Goal: Check status

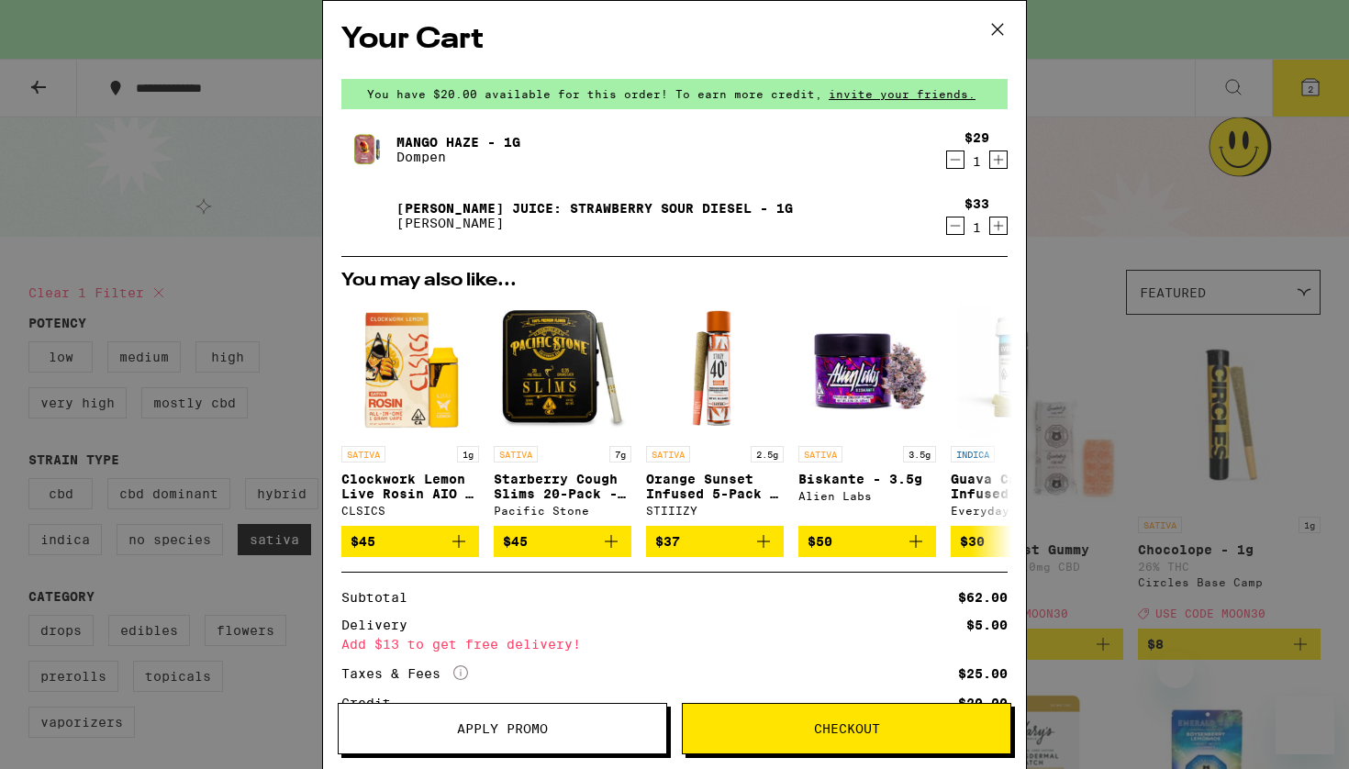
scroll to position [883, 0]
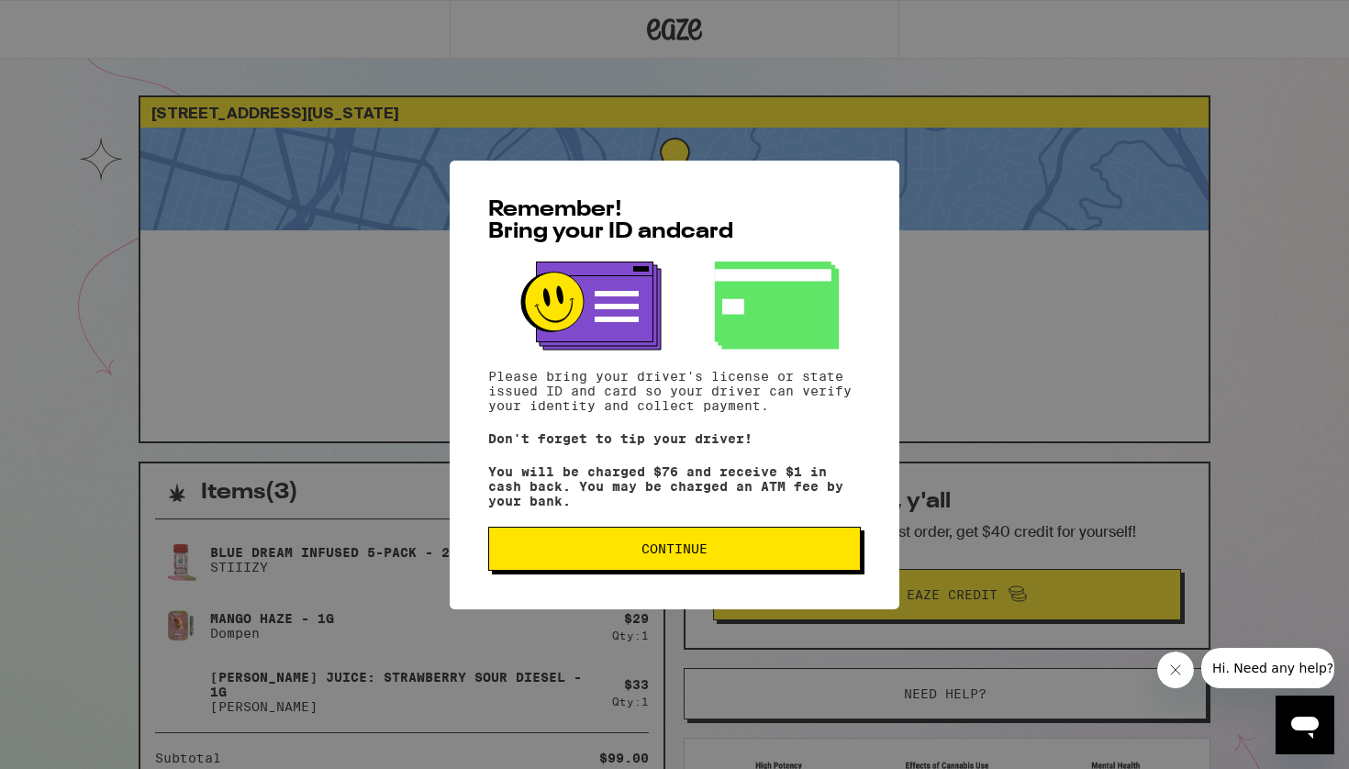
click at [584, 552] on span "Continue" at bounding box center [674, 548] width 341 height 13
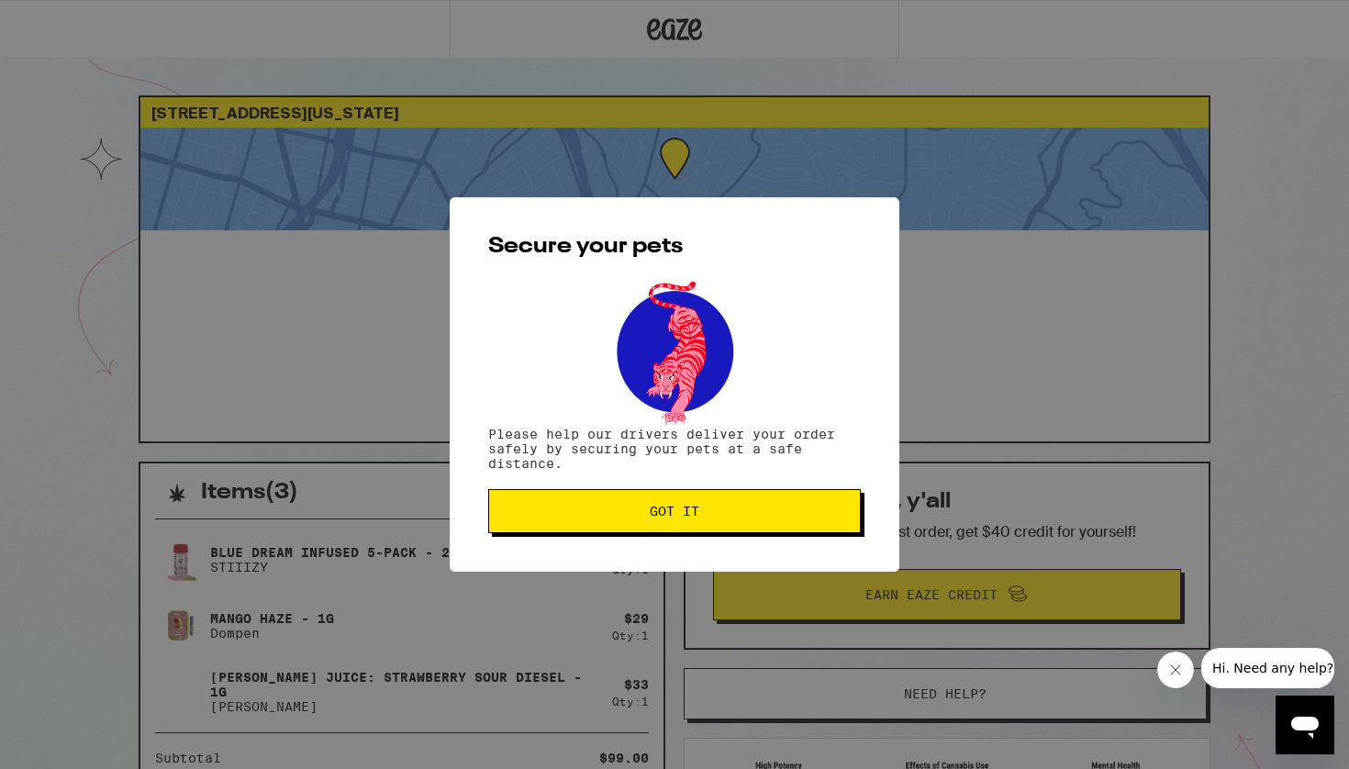
click at [644, 485] on div "Secure your pets Please help our drivers deliver your order safely by securing …" at bounding box center [675, 384] width 450 height 374
click at [653, 497] on button "Got it" at bounding box center [674, 511] width 373 height 44
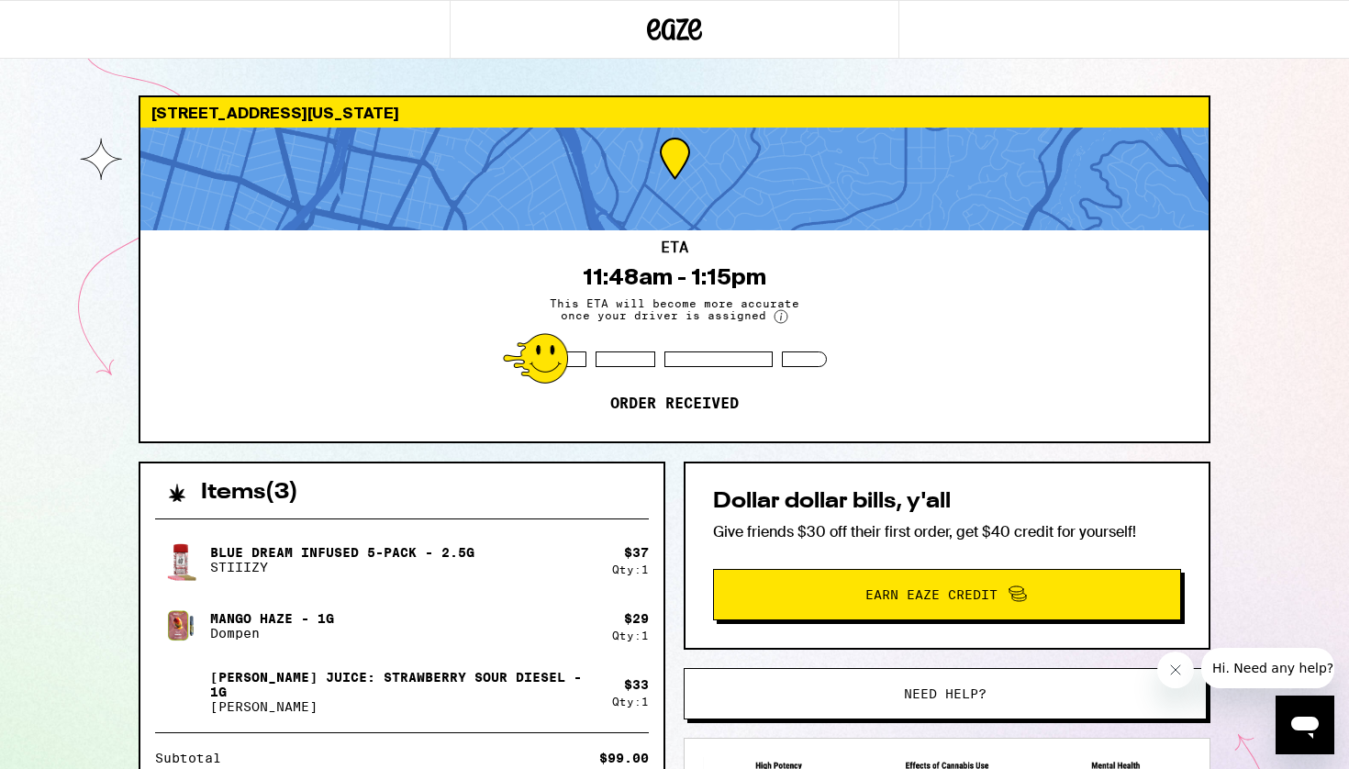
click at [465, 281] on div "ETA 11:48am - 1:15pm This ETA will become more accurate once your driver is ass…" at bounding box center [674, 335] width 1068 height 211
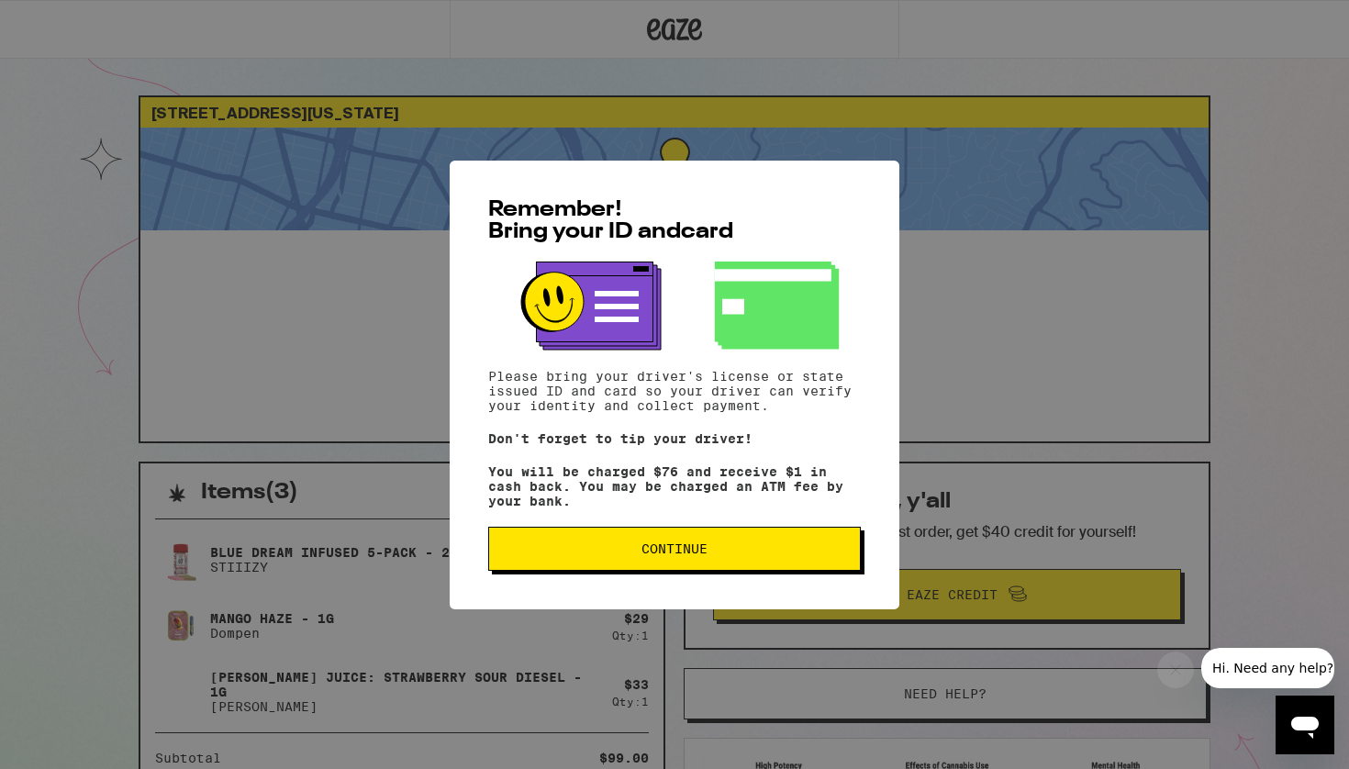
click at [664, 555] on span "Continue" at bounding box center [675, 548] width 66 height 13
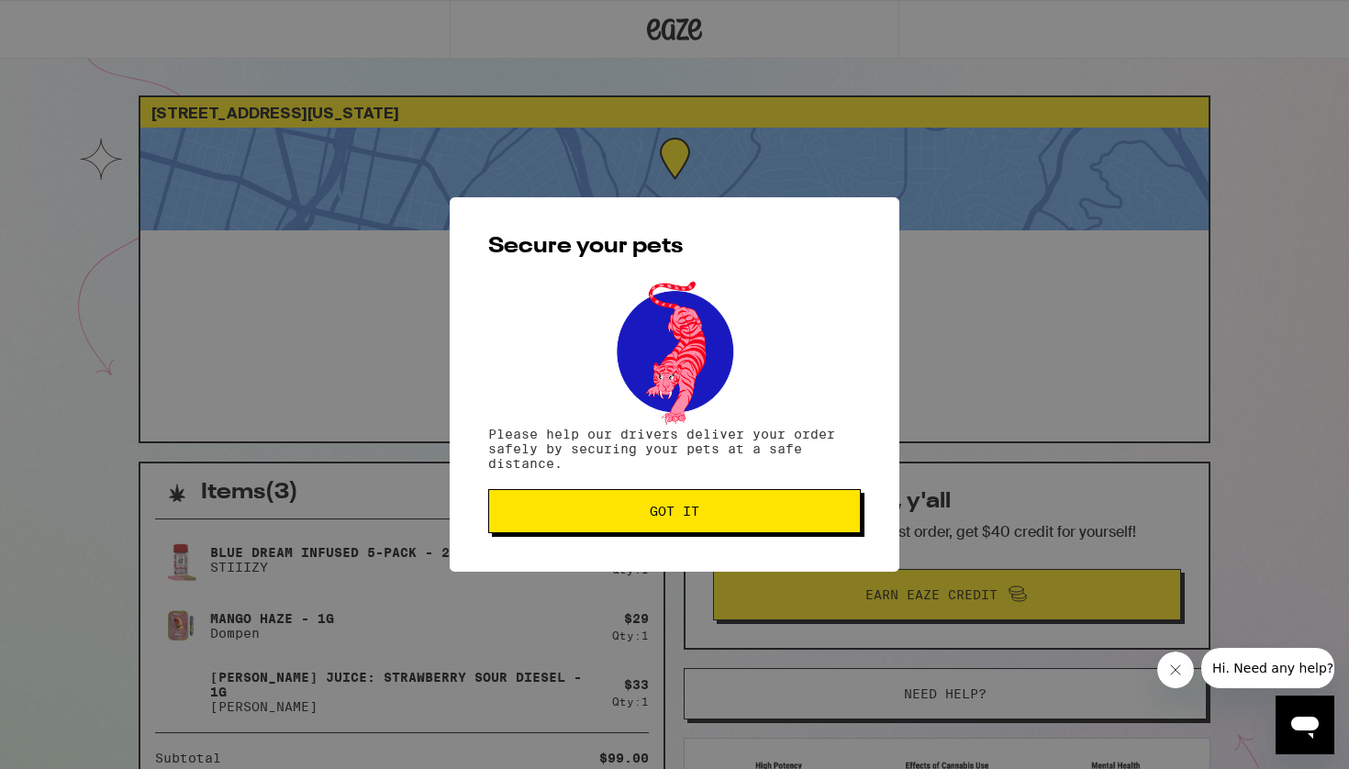
click at [664, 561] on div "Secure your pets Please help our drivers deliver your order safely by securing …" at bounding box center [675, 384] width 450 height 374
click at [671, 523] on button "Got it" at bounding box center [674, 511] width 373 height 44
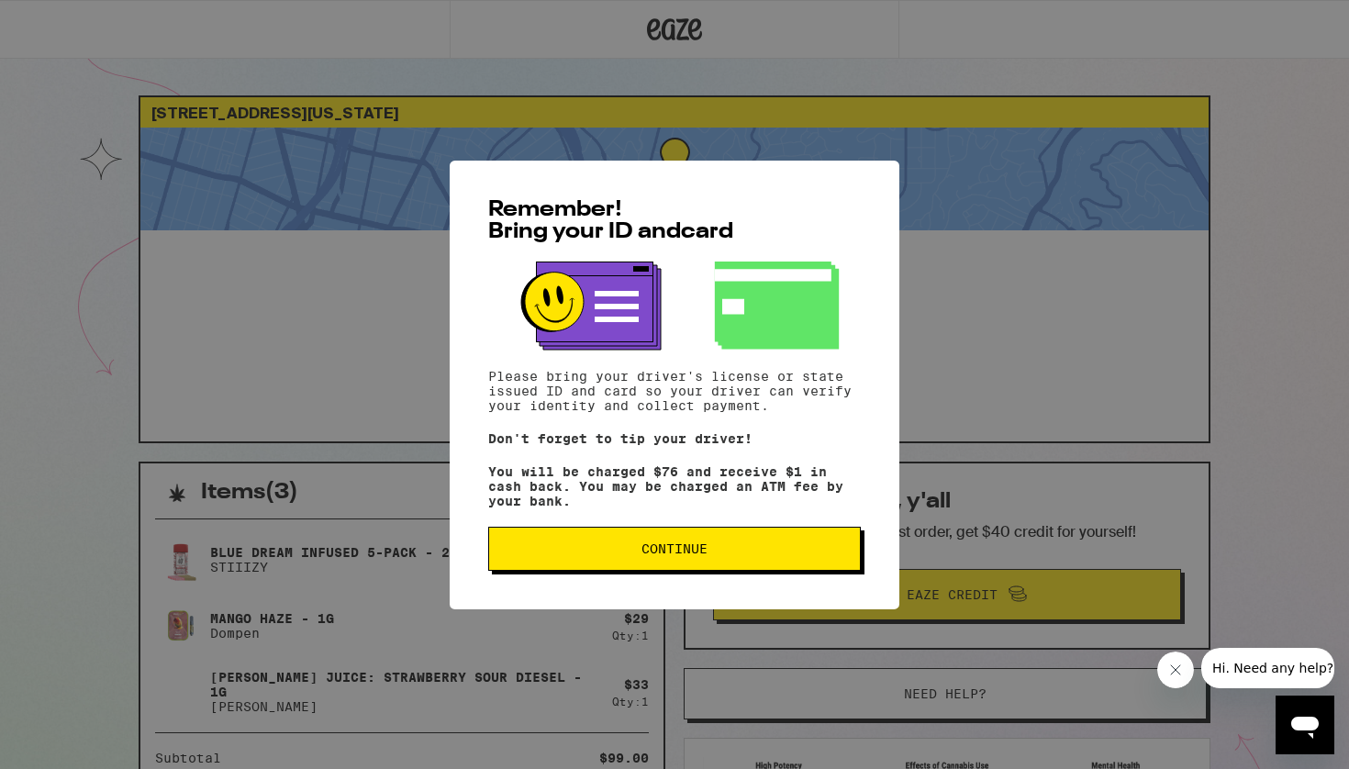
click at [667, 533] on button "Continue" at bounding box center [674, 549] width 373 height 44
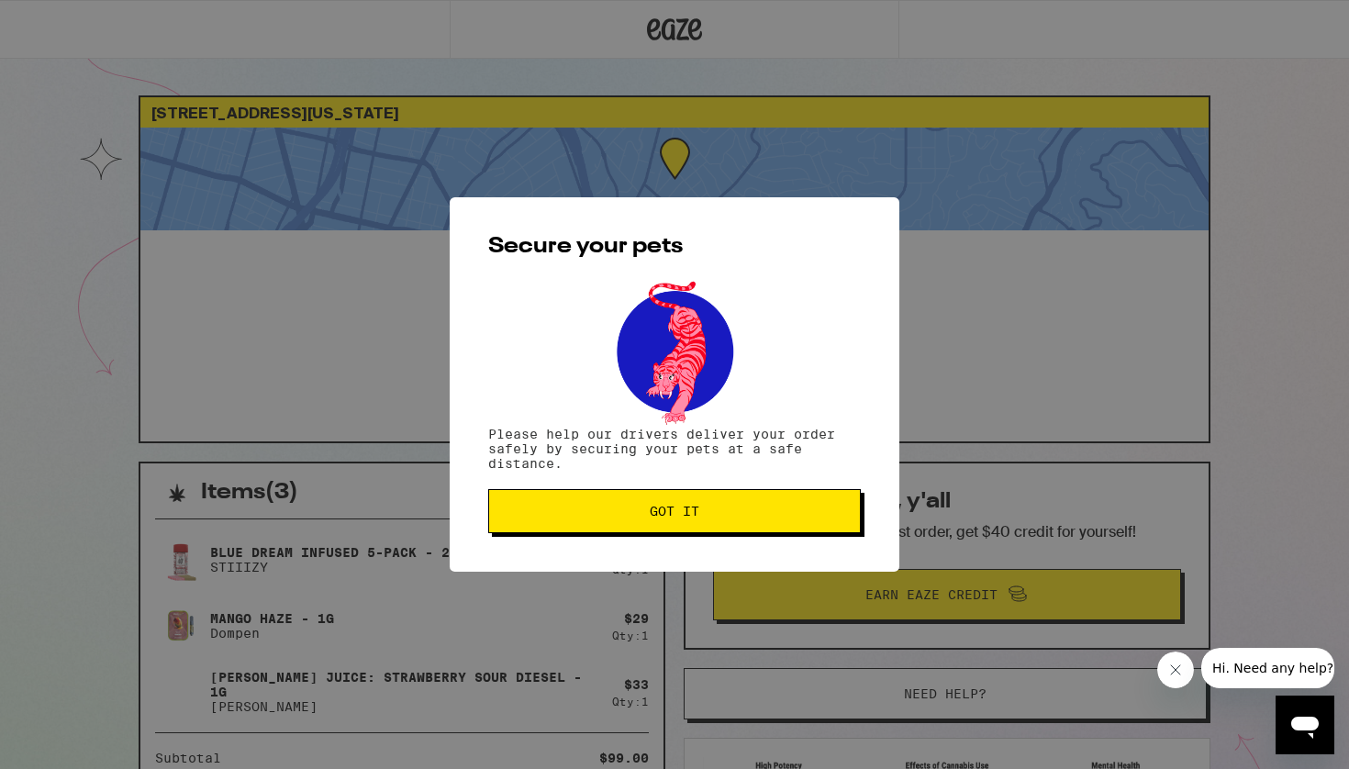
click at [675, 513] on span "Got it" at bounding box center [675, 511] width 50 height 13
